Goal: Transaction & Acquisition: Subscribe to service/newsletter

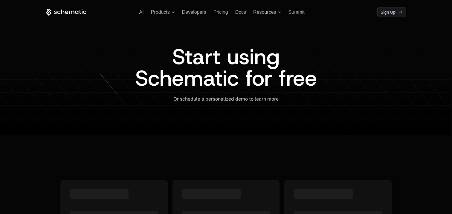
click at [366, 15] on link "Sign in" at bounding box center [363, 12] width 13 height 10
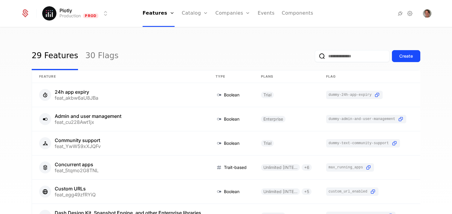
click at [195, 30] on link "Plans" at bounding box center [204, 29] width 31 height 5
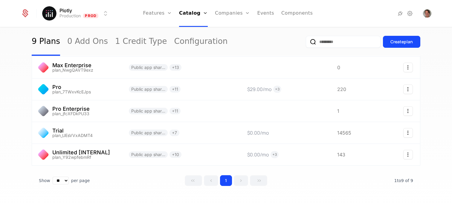
scroll to position [115, 0]
